Goal: Task Accomplishment & Management: Complete application form

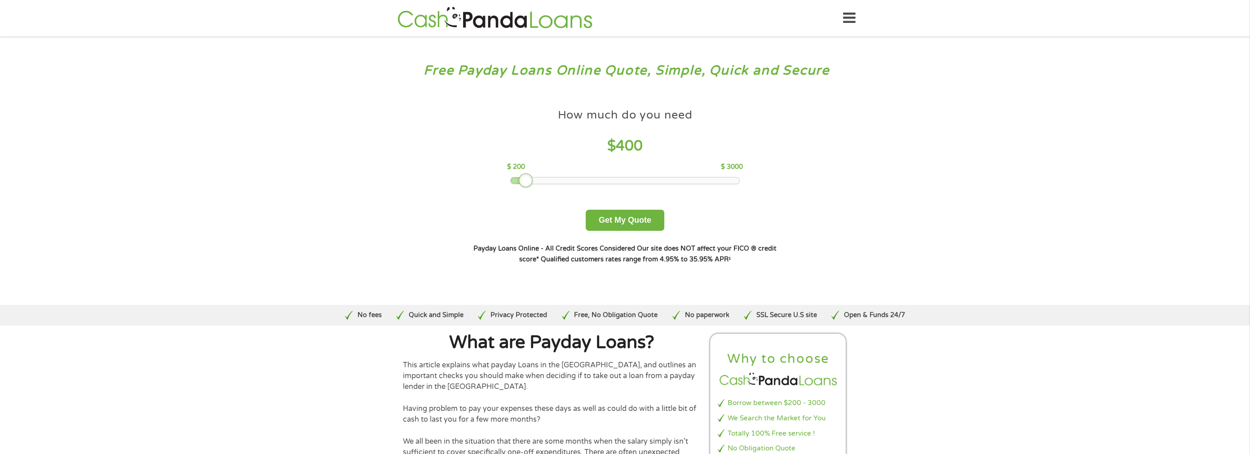
drag, startPoint x: 578, startPoint y: 184, endPoint x: 531, endPoint y: 187, distance: 46.8
click at [531, 187] on div "How much do you need $ 400 $ 200 $ 3000 Get My Quote" at bounding box center [625, 167] width 314 height 127
click at [625, 221] on button "Get My Quote" at bounding box center [625, 220] width 79 height 21
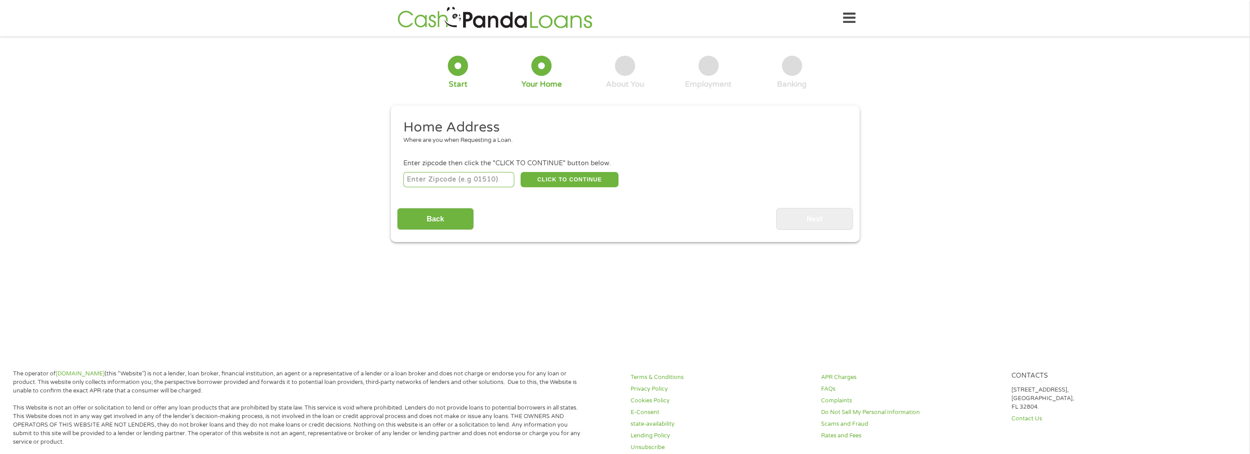
click at [416, 179] on input "number" at bounding box center [458, 179] width 111 height 15
type input "91911"
select select "[US_STATE]"
click at [562, 186] on button "CLICK TO CONTINUE" at bounding box center [570, 179] width 98 height 15
type input "91911"
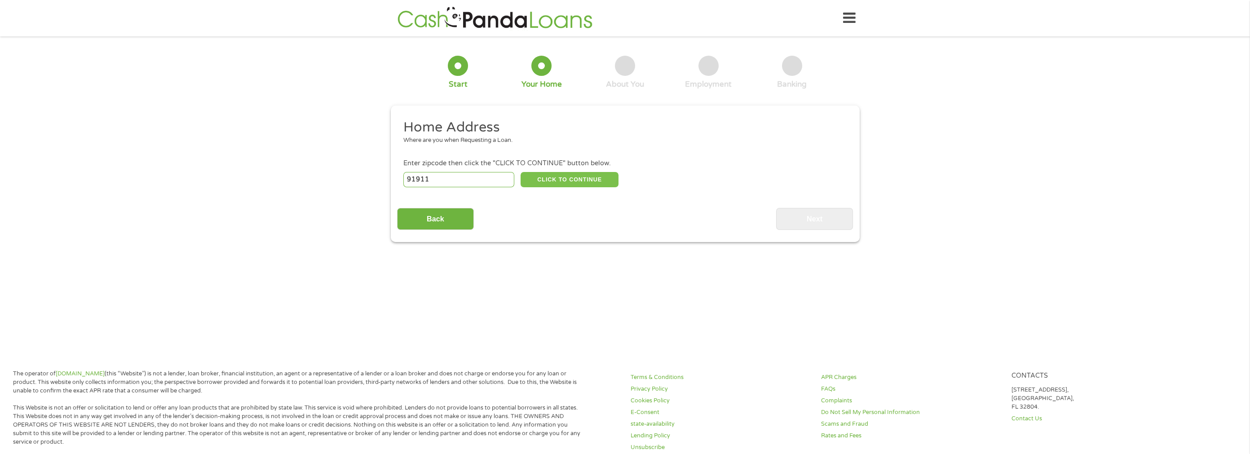
type input "Chula Vista"
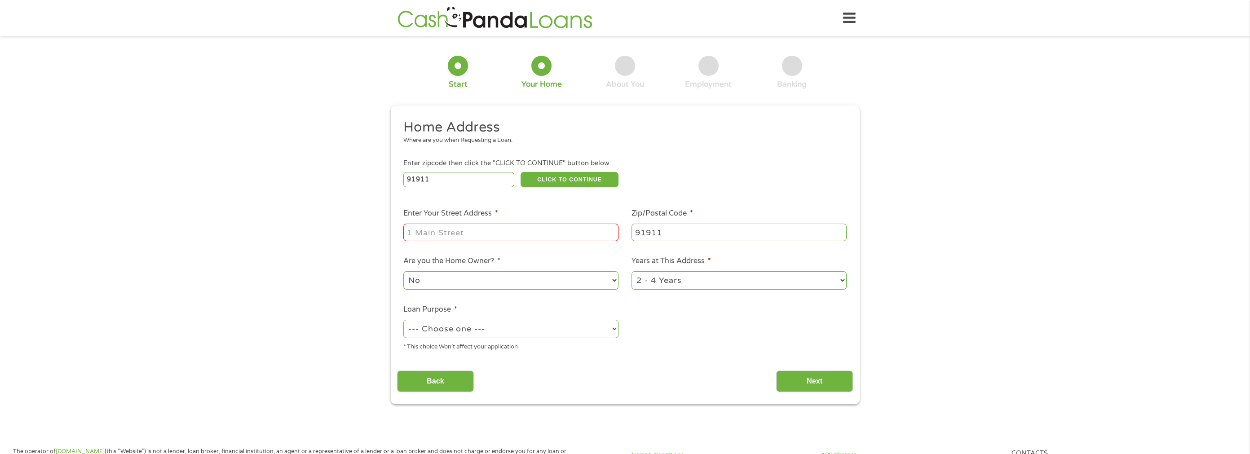
click at [425, 241] on input "Enter Your Street Address *" at bounding box center [510, 232] width 215 height 17
type input "[STREET_ADDRESS]"
click at [680, 288] on select "1 Year or less 1 - 2 Years 2 - 4 Years Over 4 Years" at bounding box center [739, 280] width 215 height 18
select select "60months"
click at [632, 272] on select "1 Year or less 1 - 2 Years 2 - 4 Years Over 4 Years" at bounding box center [739, 280] width 215 height 18
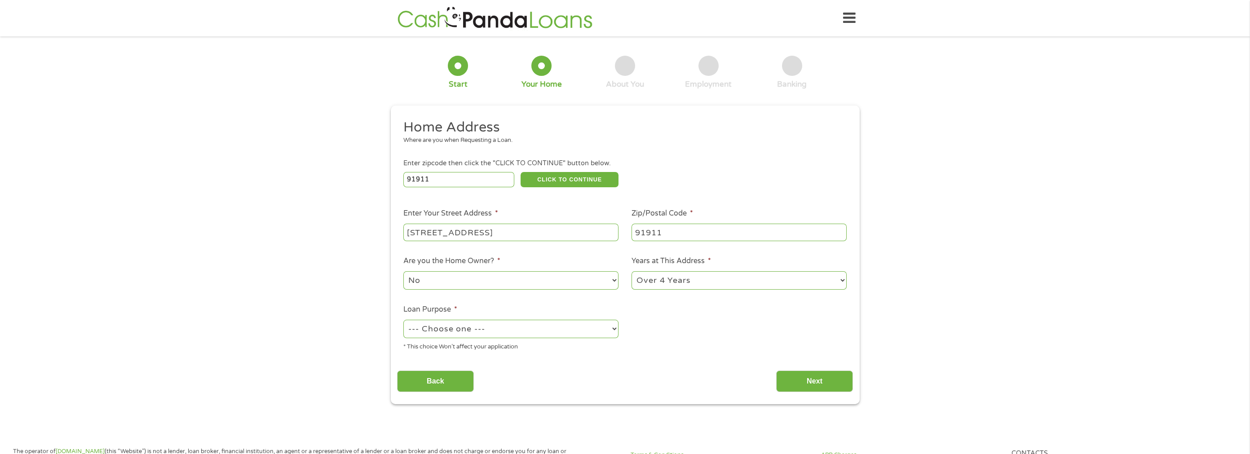
click at [442, 326] on select "--- Choose one --- Pay Bills Debt Consolidation Home Improvement Major Purchase…" at bounding box center [510, 329] width 215 height 18
select select "medicalexpenses"
click at [403, 320] on select "--- Choose one --- Pay Bills Debt Consolidation Home Improvement Major Purchase…" at bounding box center [510, 329] width 215 height 18
click at [805, 384] on input "Next" at bounding box center [814, 382] width 77 height 22
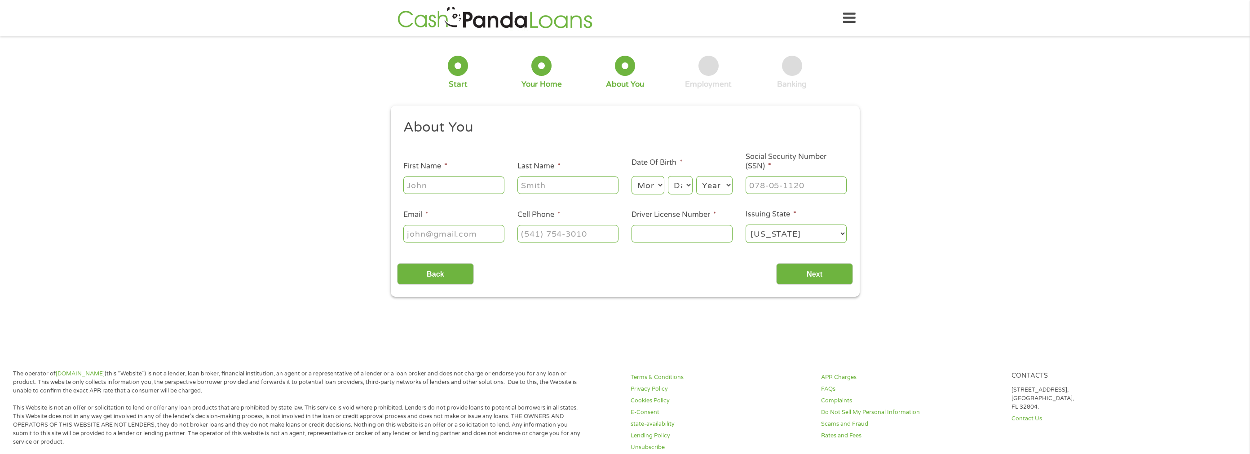
scroll to position [4, 4]
click at [410, 182] on input "First Name *" at bounding box center [453, 185] width 101 height 17
type input "[PERSON_NAME]"
type input "[EMAIL_ADDRESS][DOMAIN_NAME]"
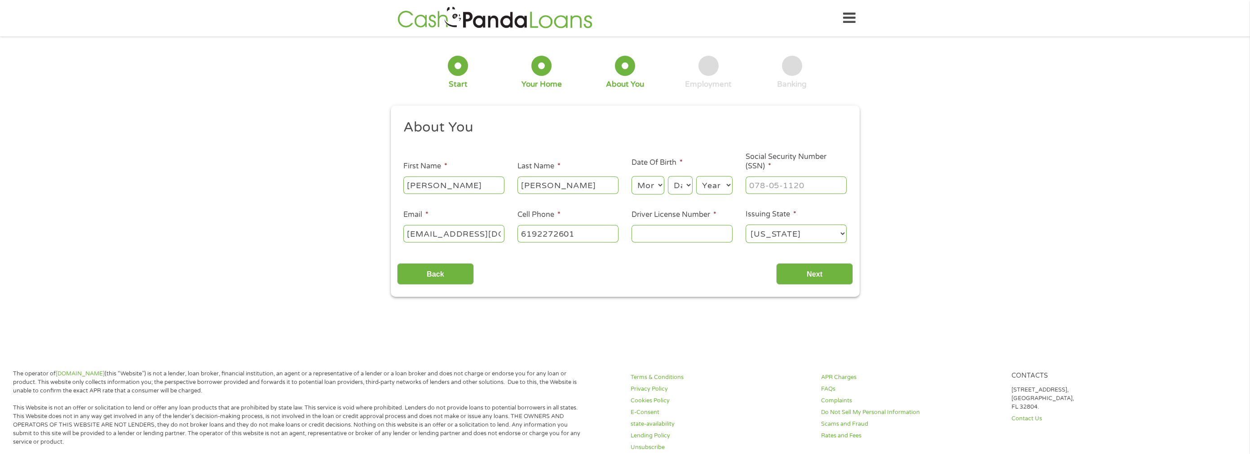
type input "[PHONE_NUMBER]"
click at [645, 236] on input "Driver License Number *" at bounding box center [682, 233] width 101 height 17
type input "B9303247"
click at [648, 190] on select "Month 1 2 3 4 5 6 7 8 9 10 11 12" at bounding box center [648, 185] width 33 height 18
select select "7"
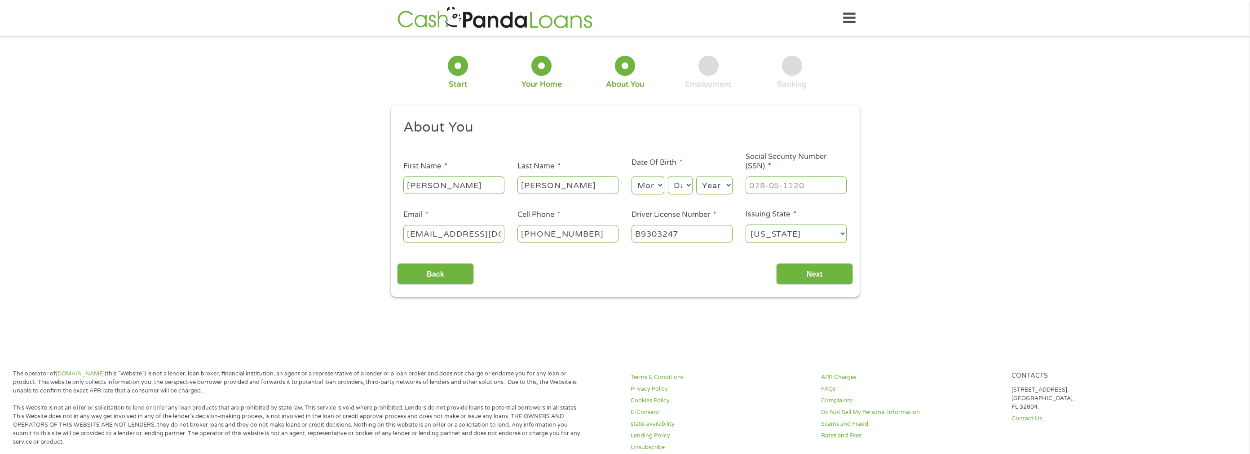
click at [632, 176] on select "Month 1 2 3 4 5 6 7 8 9 10 11 12" at bounding box center [648, 185] width 33 height 18
click at [677, 182] on select "Day 1 2 3 4 5 6 7 8 9 10 11 12 13 14 15 16 17 18 19 20 21 22 23 24 25 26 27 28 …" at bounding box center [680, 185] width 24 height 18
select select "3"
click at [668, 176] on select "Day 1 2 3 4 5 6 7 8 9 10 11 12 13 14 15 16 17 18 19 20 21 22 23 24 25 26 27 28 …" at bounding box center [680, 185] width 24 height 18
click at [729, 185] on select "Year [DATE] 2006 2005 2004 2003 2002 2001 2000 1999 1998 1997 1996 1995 1994 19…" at bounding box center [714, 185] width 36 height 18
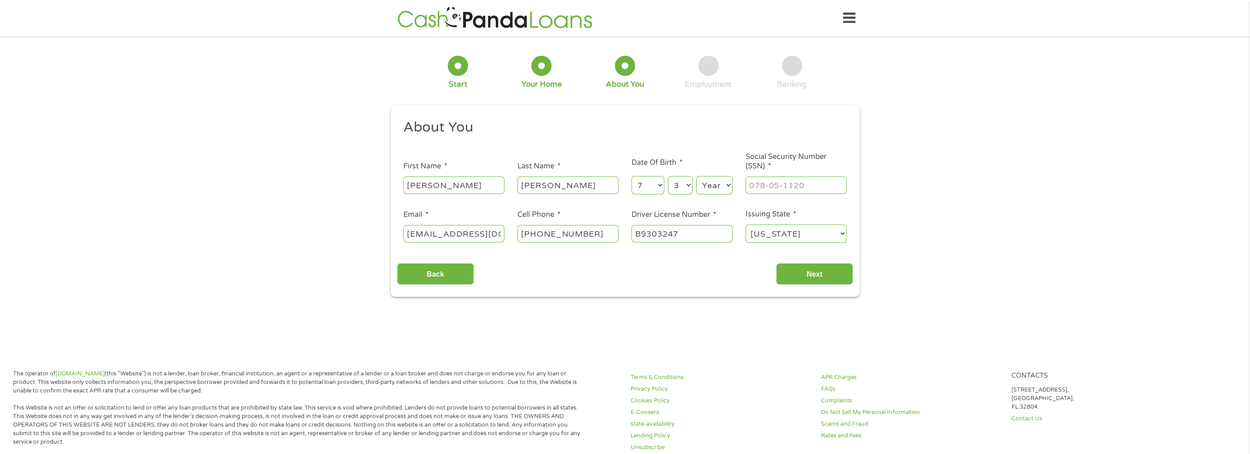
select select "1980"
click at [696, 176] on select "Year [DATE] 2006 2005 2004 2003 2002 2001 2000 1999 1998 1997 1996 1995 1994 19…" at bounding box center [714, 185] width 36 height 18
click at [756, 191] on input "___-__-____" at bounding box center [796, 185] width 101 height 17
type input "549-65-9811"
click at [807, 270] on input "Next" at bounding box center [814, 274] width 77 height 22
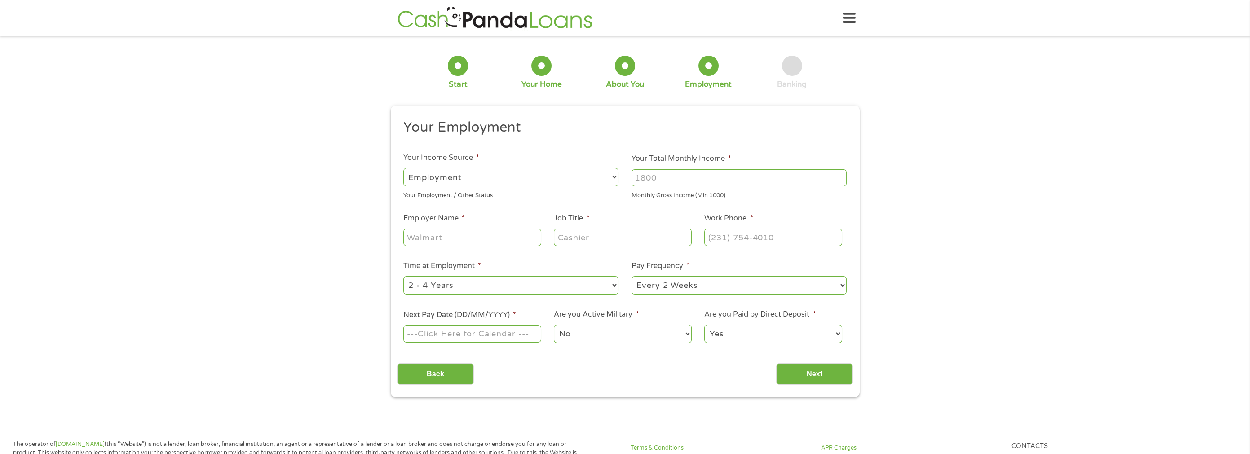
click at [646, 178] on input "Your Total Monthly Income *" at bounding box center [739, 177] width 215 height 17
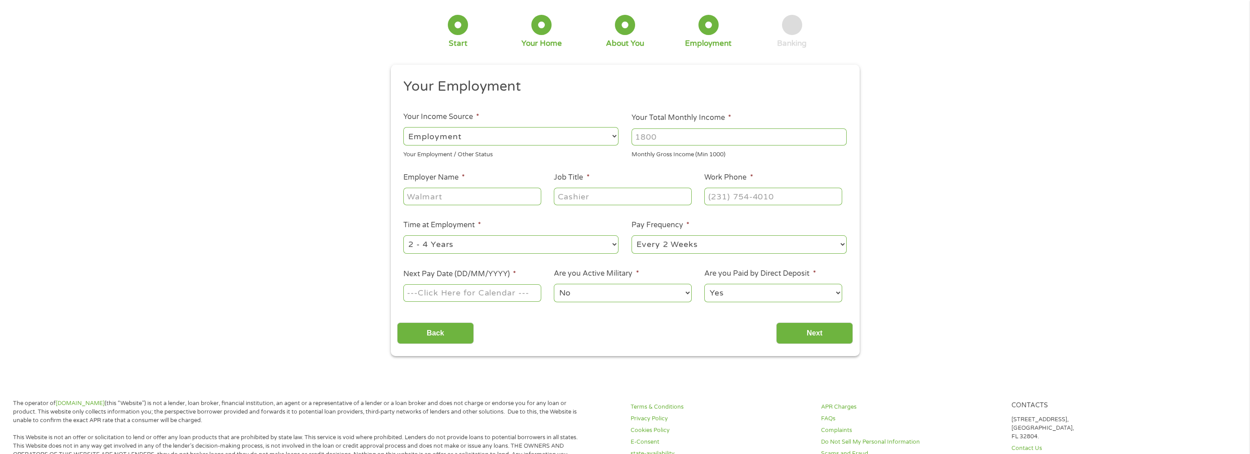
scroll to position [0, 0]
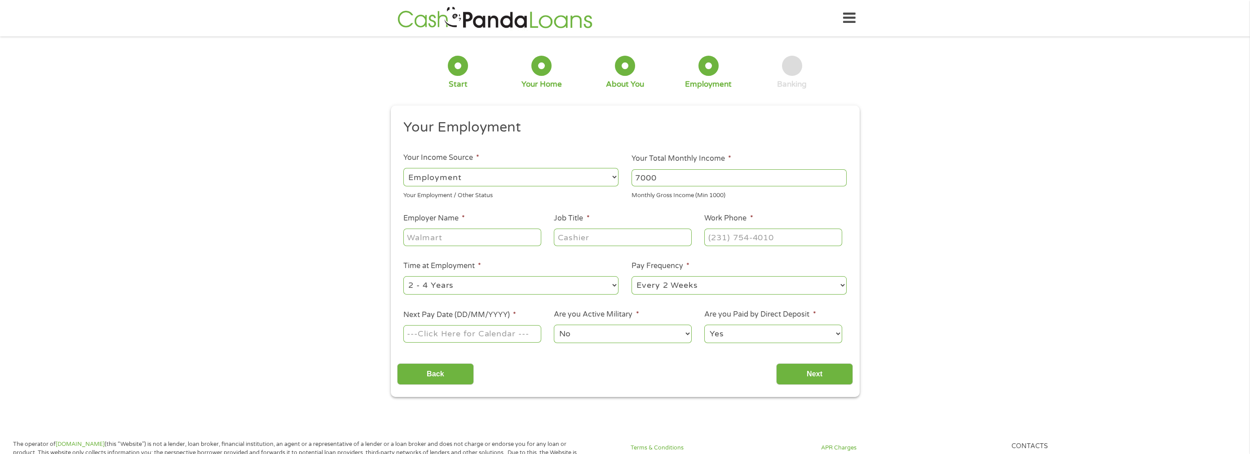
type input "7000"
click at [433, 234] on input "Employer Name *" at bounding box center [471, 237] width 137 height 17
type input "Mutual of Omaha Mortgage"
type input "Licensing Manager"
type input "[PHONE_NUMBER]"
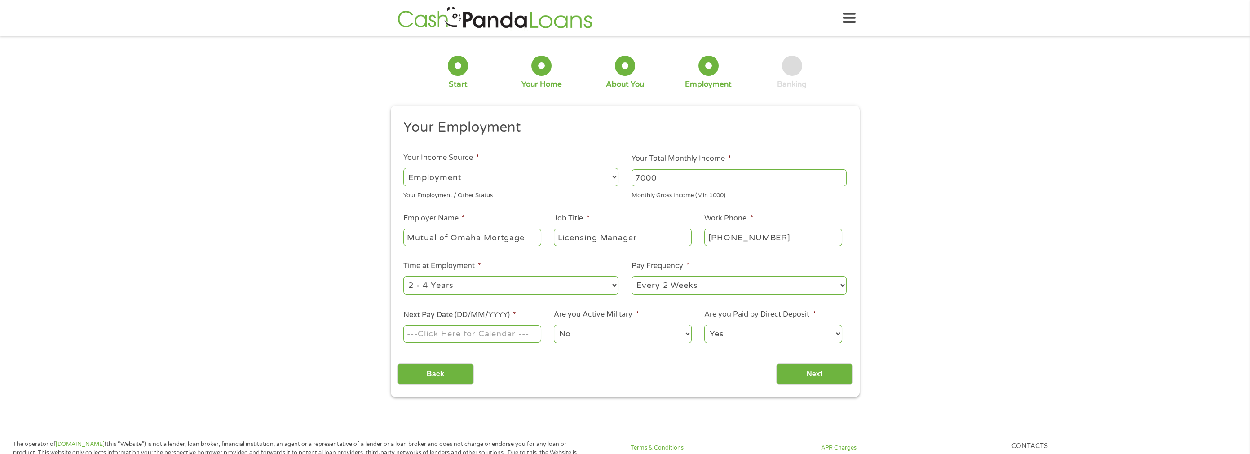
click at [464, 289] on select "--- Choose one --- 1 Year or less 1 - 2 Years 2 - 4 Years Over 4 Years" at bounding box center [510, 285] width 215 height 18
select select "60months"
click at [403, 276] on select "--- Choose one --- 1 Year or less 1 - 2 Years 2 - 4 Years Over 4 Years" at bounding box center [510, 285] width 215 height 18
click at [649, 289] on select "--- Choose one --- Every 2 Weeks Every Week Monthly Semi-Monthly" at bounding box center [739, 285] width 215 height 18
select select "semimonthly"
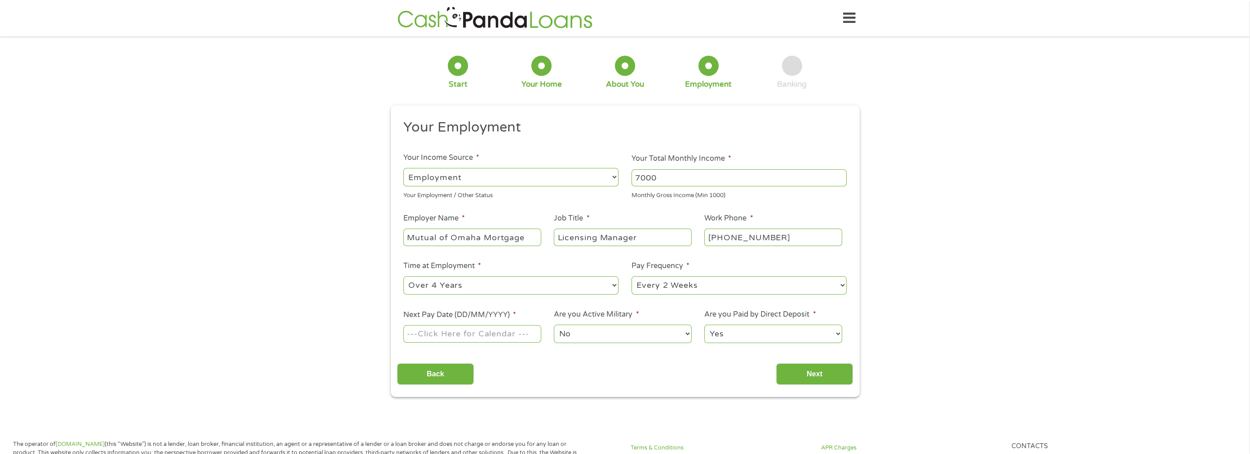
click at [632, 276] on select "--- Choose one --- Every 2 Weeks Every Week Monthly Semi-Monthly" at bounding box center [739, 285] width 215 height 18
click at [422, 332] on body "Home Get Loan Offer How it works FAQs Blog Cash Loans Quick Loans Online Loans …" at bounding box center [625, 443] width 1250 height 887
click at [424, 331] on input "Next Pay Date (DD/MM/YYYY) *" at bounding box center [471, 333] width 137 height 17
type input "[DATE]"
click at [808, 372] on input "Next" at bounding box center [814, 374] width 77 height 22
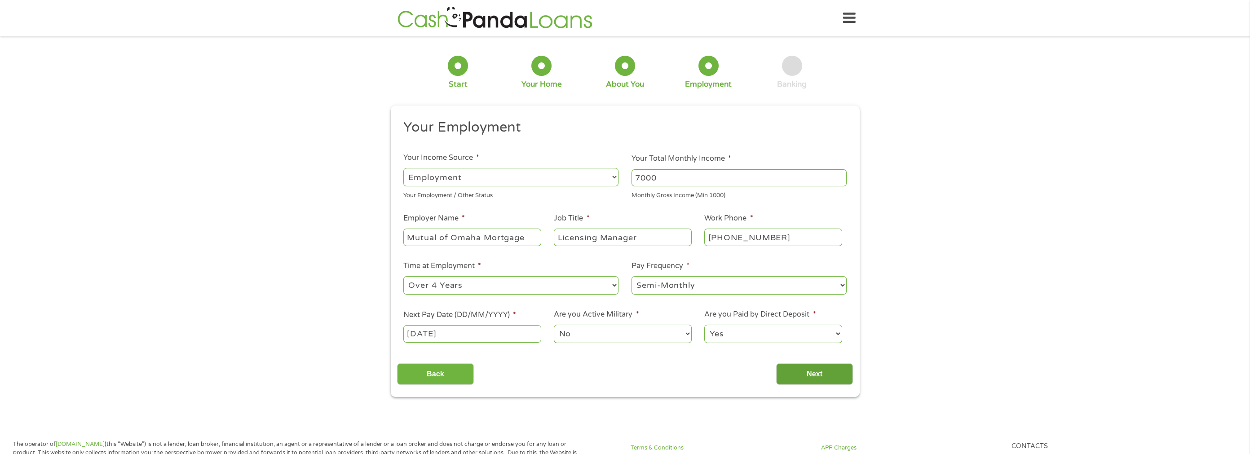
scroll to position [4, 4]
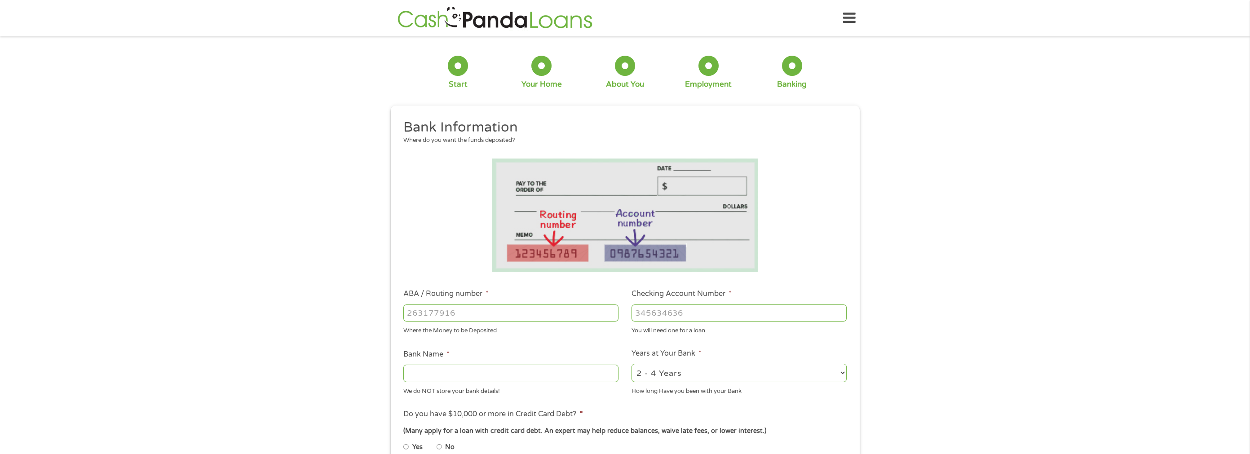
click at [419, 315] on input "ABA / Routing number *" at bounding box center [510, 313] width 215 height 17
type input "121042882"
type input "[PERSON_NAME] FARGO BANK NA"
type input "8382013152"
drag, startPoint x: 742, startPoint y: 379, endPoint x: 737, endPoint y: 379, distance: 5.8
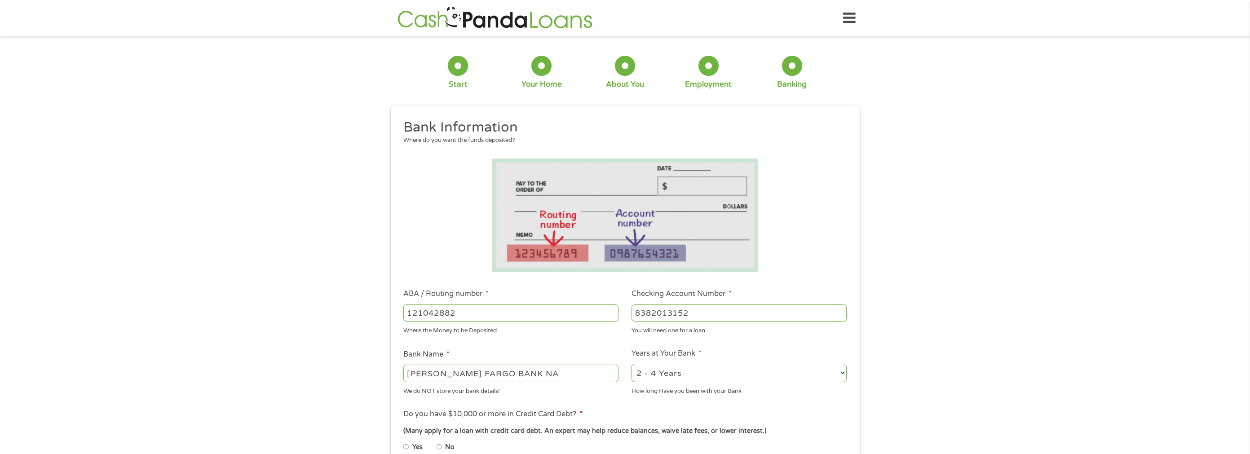
click at [742, 379] on select "2 - 4 Years 6 - 12 Months 1 - 2 Years Over 4 Years" at bounding box center [739, 373] width 215 height 18
select select "60months"
click at [632, 364] on select "2 - 4 Years 6 - 12 Months 1 - 2 Years Over 4 Years" at bounding box center [739, 373] width 215 height 18
click at [991, 318] on div "1 Start 2 Your Home 3 About You 4 Employment 5 Banking 6 This field is hidden w…" at bounding box center [625, 328] width 1250 height 570
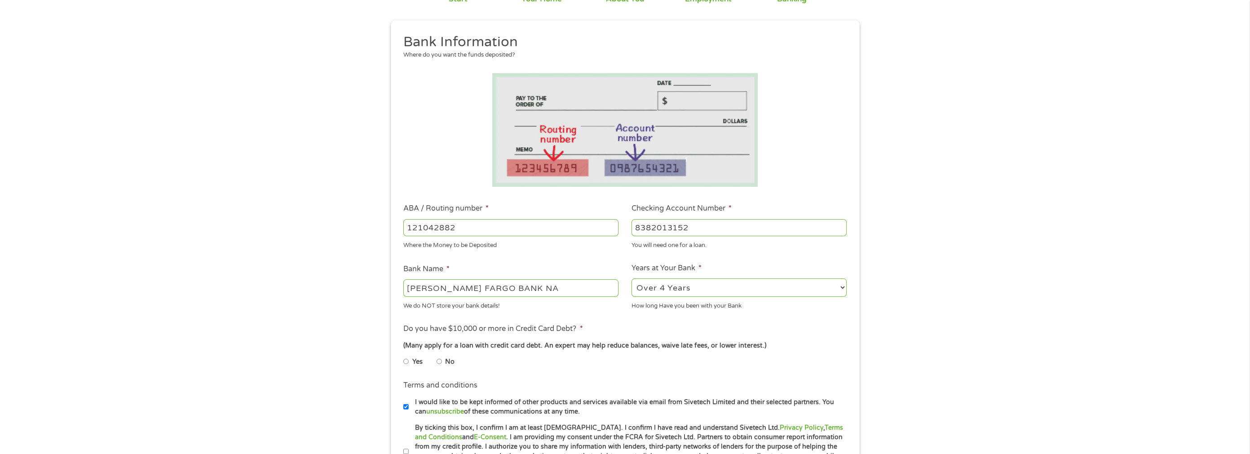
scroll to position [180, 0]
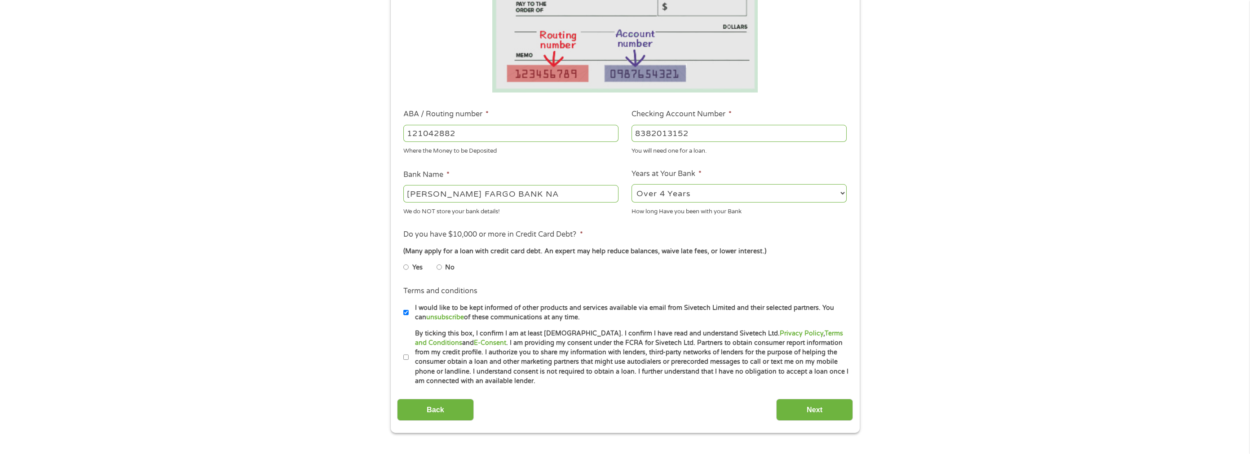
click at [440, 269] on input "No" at bounding box center [439, 267] width 5 height 14
radio input "true"
click at [406, 313] on input "I would like to be kept informed of other products and services available via e…" at bounding box center [405, 312] width 5 height 14
checkbox input "false"
click at [405, 358] on input "By ticking this box, I confirm I am at least [DEMOGRAPHIC_DATA]. I confirm I ha…" at bounding box center [405, 357] width 5 height 14
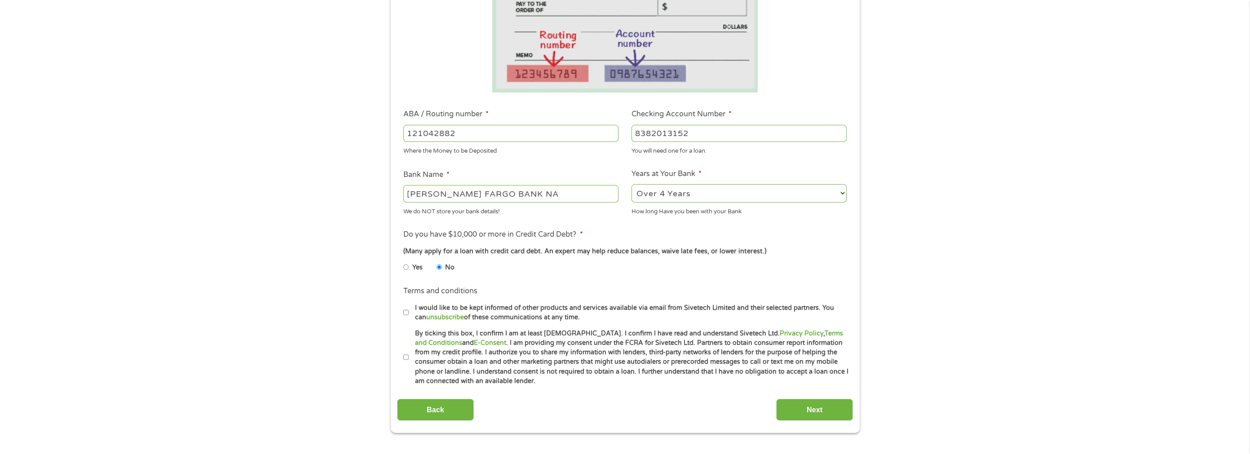
checkbox input "true"
click at [816, 412] on input "Next" at bounding box center [814, 410] width 77 height 22
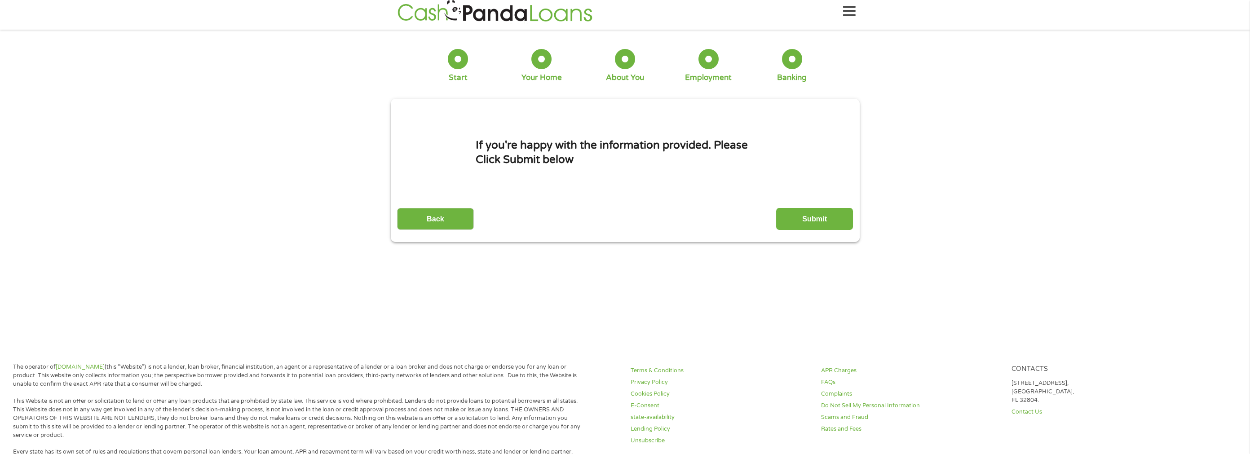
scroll to position [0, 0]
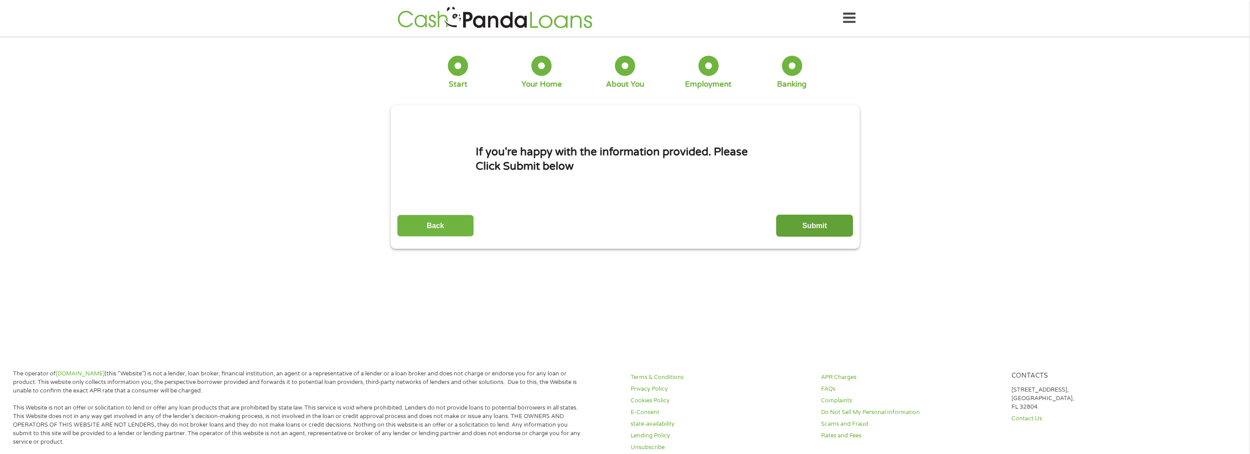
click at [809, 225] on input "Submit" at bounding box center [814, 226] width 77 height 22
